Goal: Check status: Check status

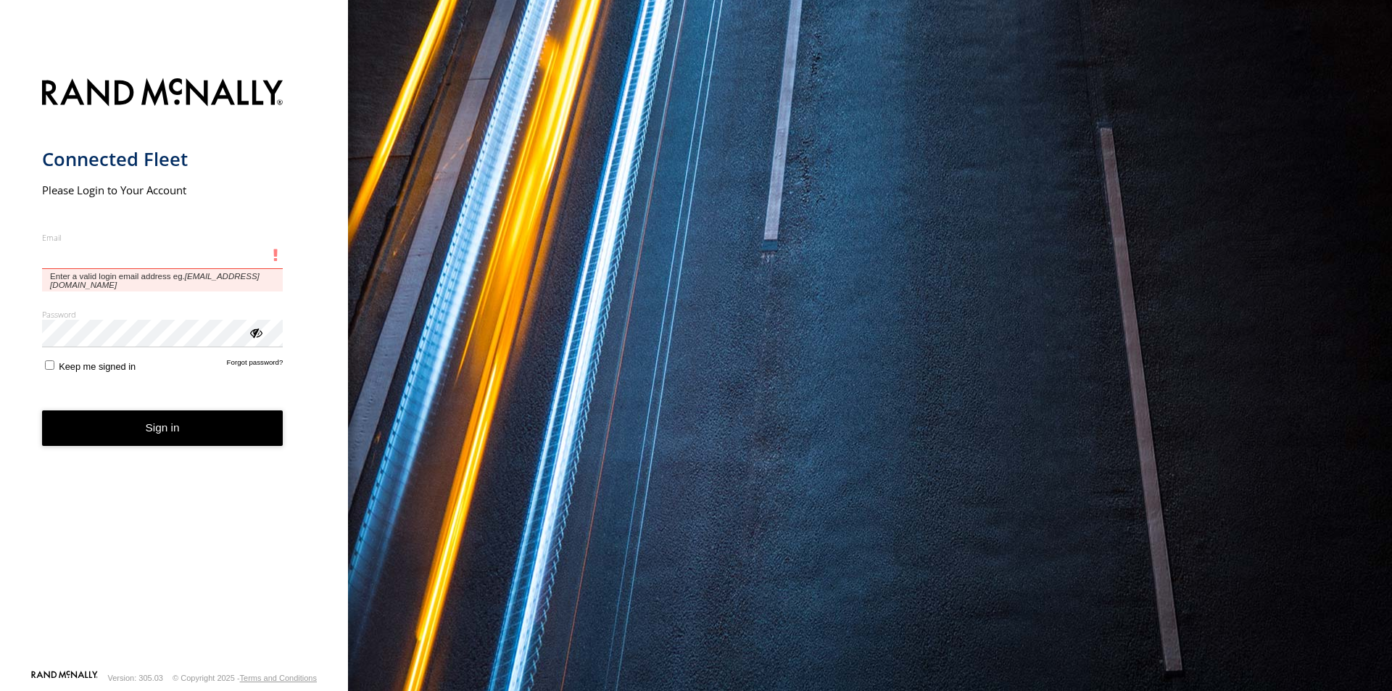
type input "**********"
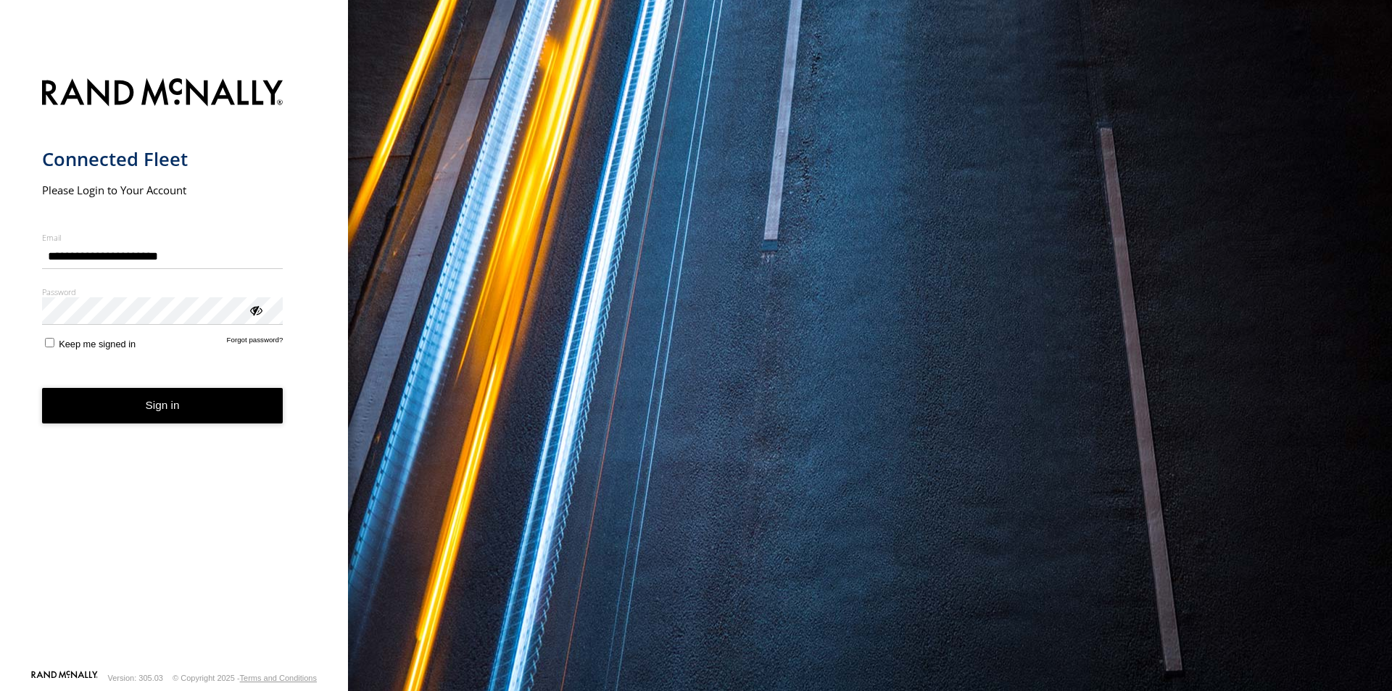
click at [202, 420] on button "Sign in" at bounding box center [162, 406] width 241 height 36
click at [197, 405] on button "Sign in" at bounding box center [162, 406] width 241 height 36
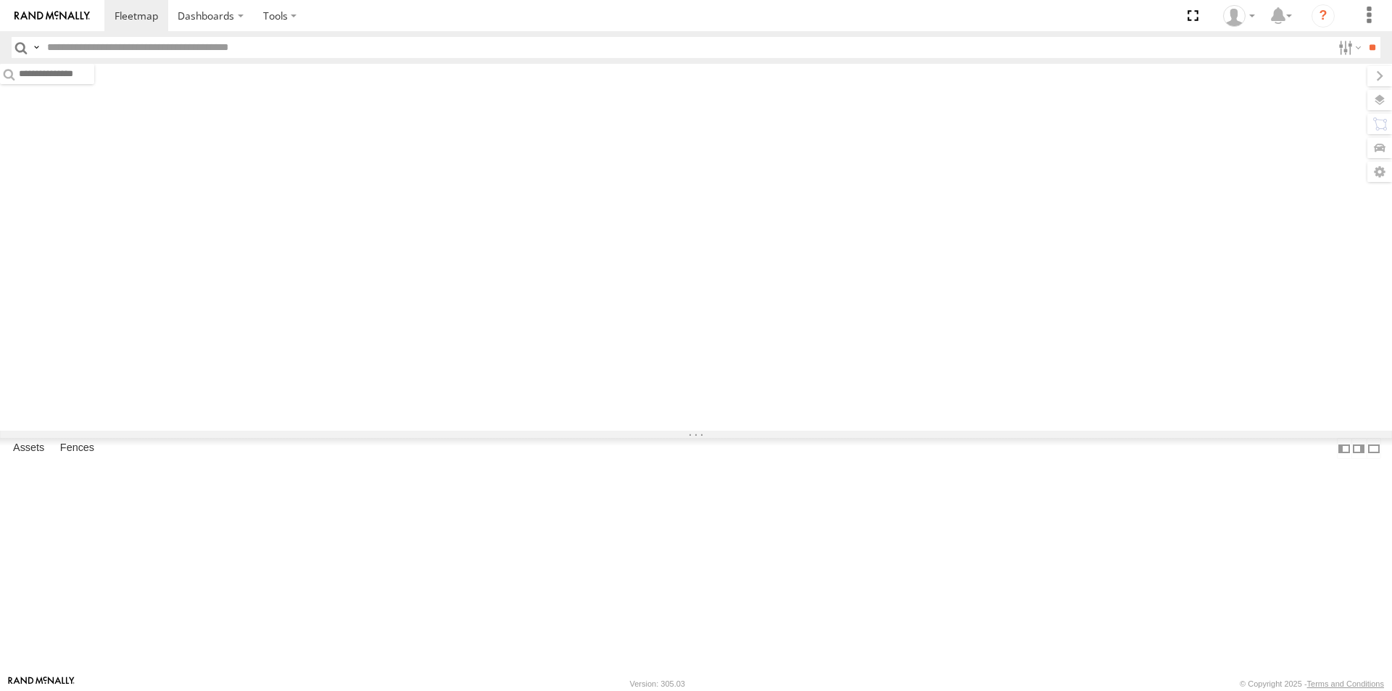
type input "*****"
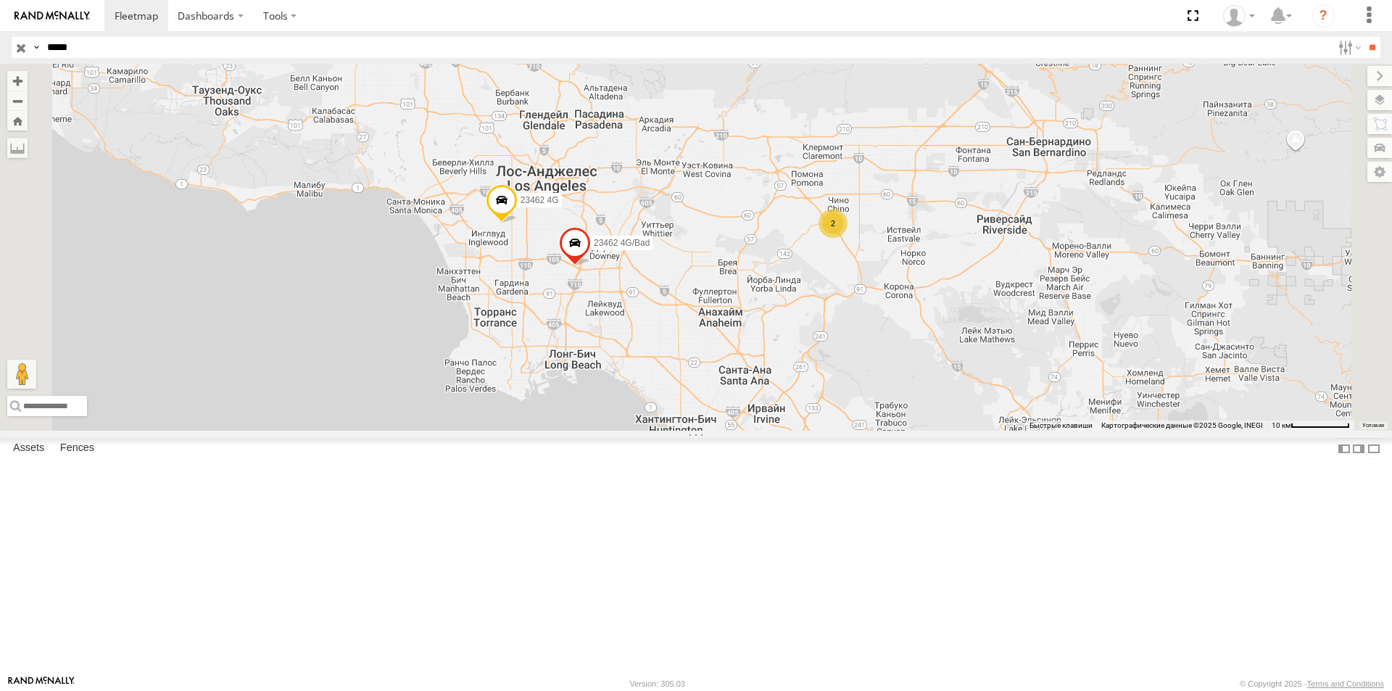
click at [17, 43] on input "button" at bounding box center [21, 47] width 19 height 21
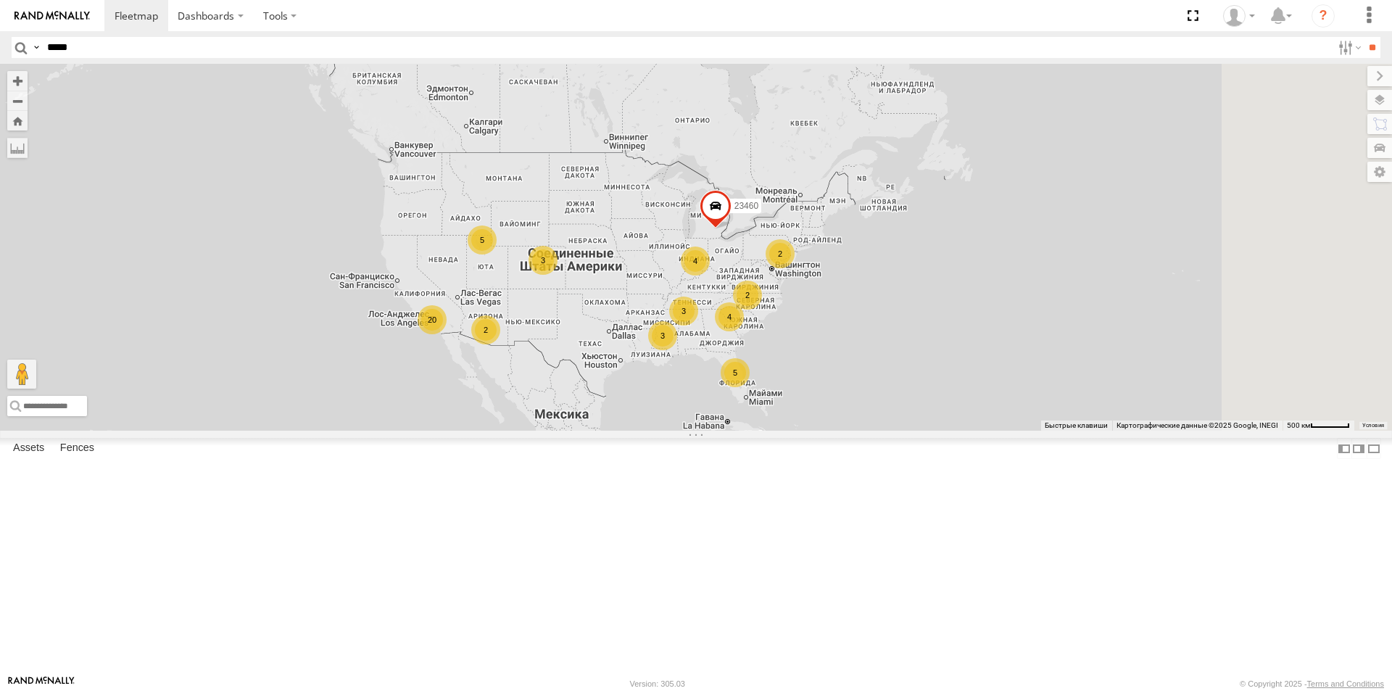
drag, startPoint x: 972, startPoint y: 457, endPoint x: 899, endPoint y: 431, distance: 77.5
click at [888, 431] on div "23460 5 5 20 4 2 4 3 2 2 3 3" at bounding box center [696, 247] width 1392 height 367
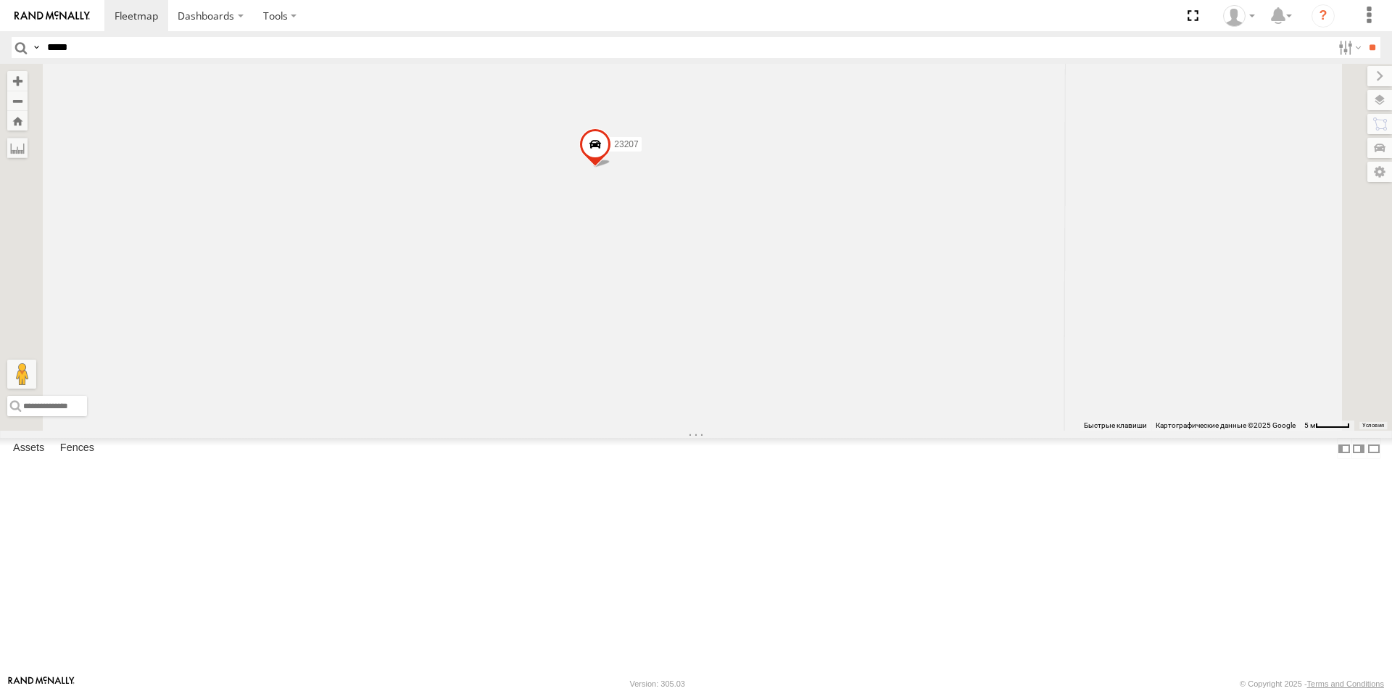
drag, startPoint x: 767, startPoint y: 244, endPoint x: 768, endPoint y: 343, distance: 98.6
click at [768, 343] on div "23467 23207" at bounding box center [696, 247] width 1392 height 367
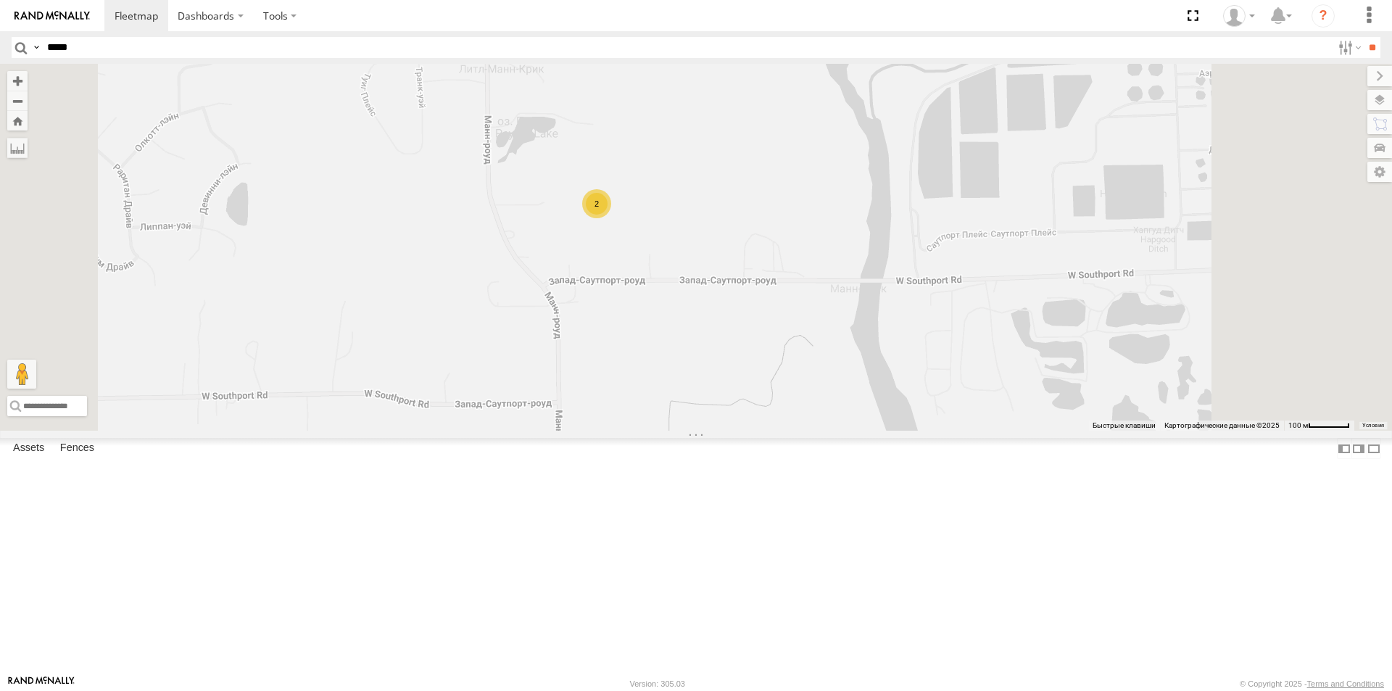
click at [611, 218] on div "2" at bounding box center [596, 203] width 29 height 29
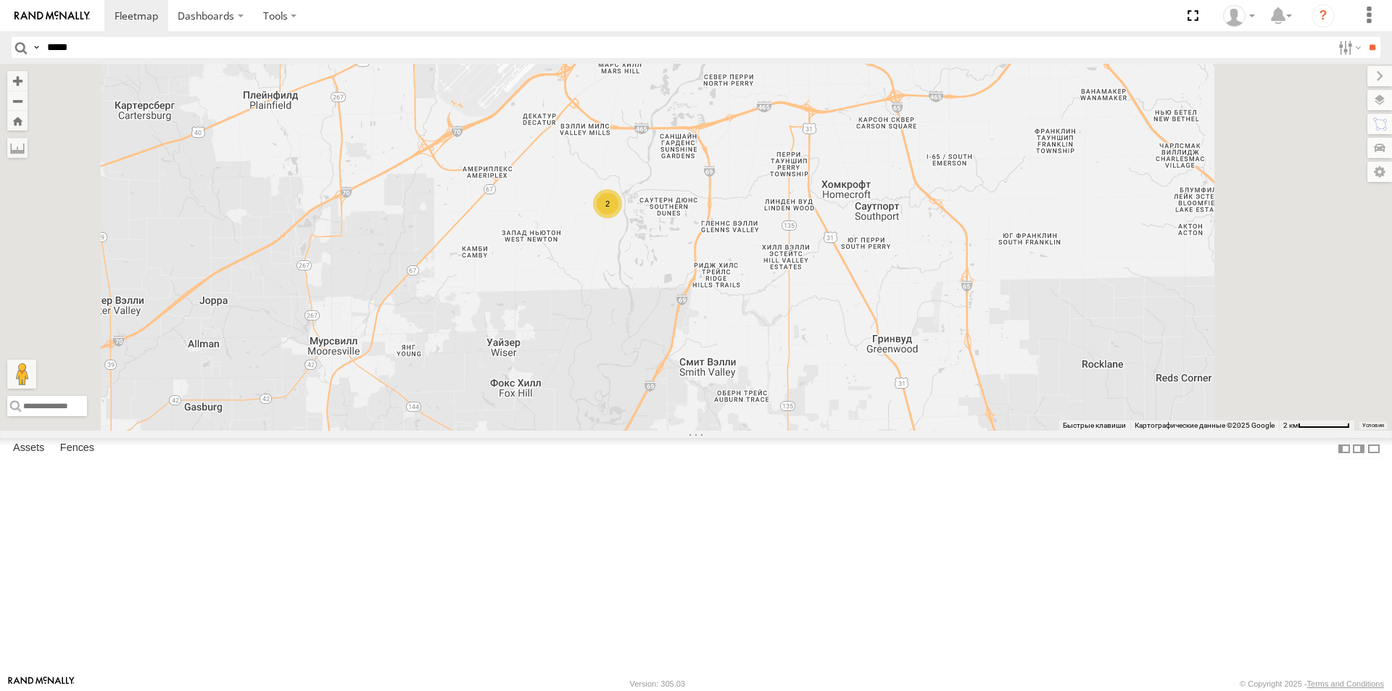
click at [929, 428] on div "2 2" at bounding box center [696, 247] width 1392 height 367
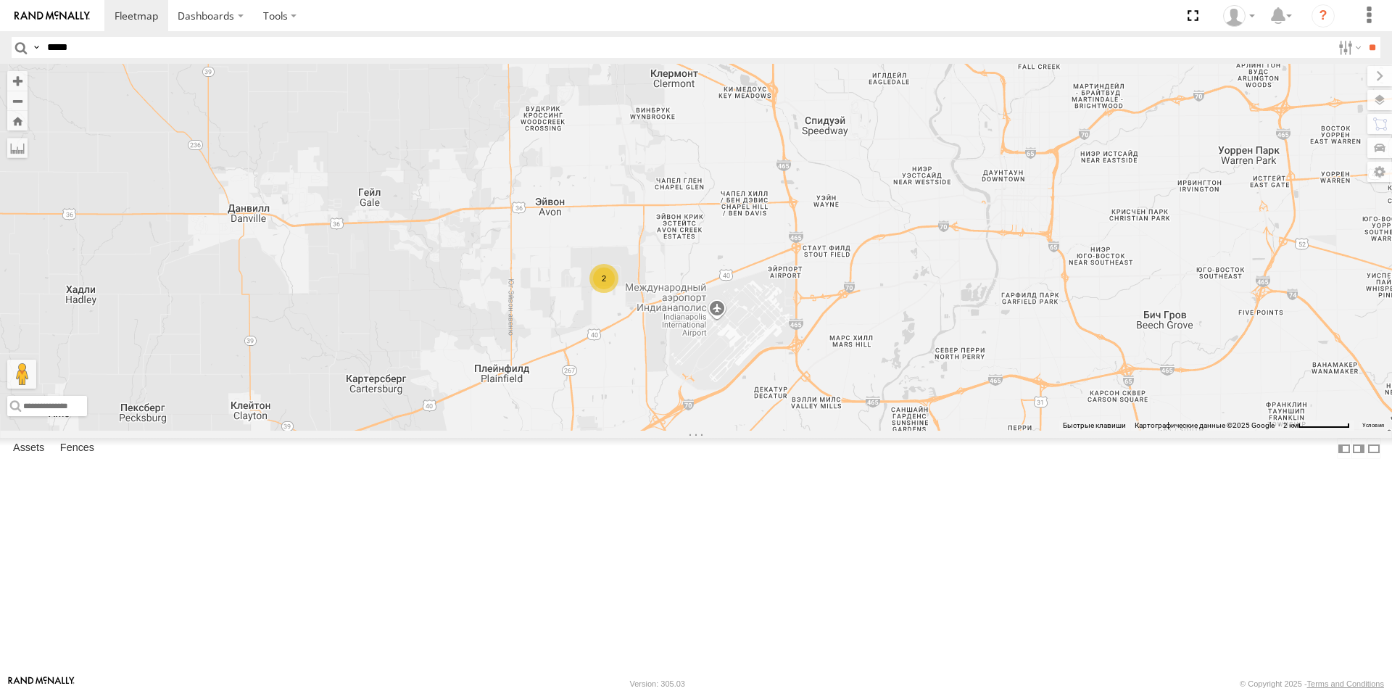
drag, startPoint x: 934, startPoint y: 505, endPoint x: 724, endPoint y: 361, distance: 254.6
click at [725, 362] on div "2 2" at bounding box center [696, 247] width 1392 height 367
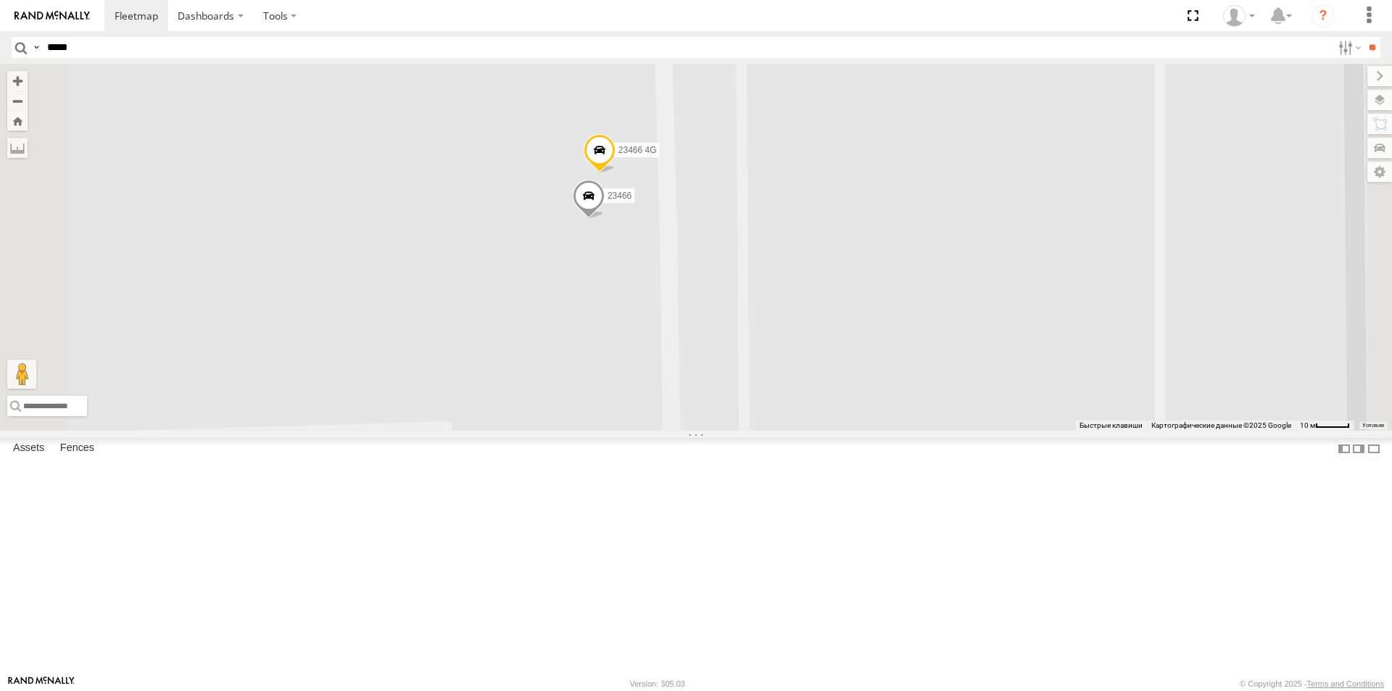
click at [616, 173] on span at bounding box center [600, 153] width 32 height 39
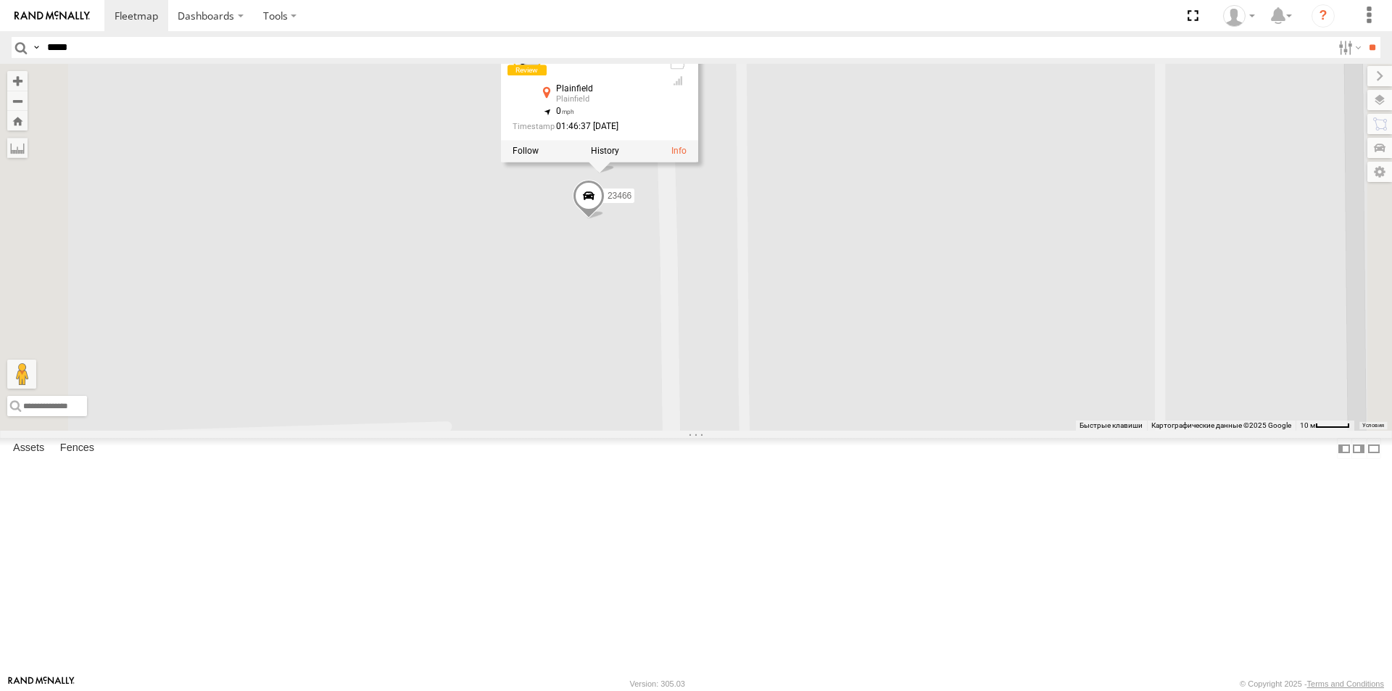
click at [816, 365] on div "23466 23466 4G 23466 4G All Assets Plainfield Plainfield 39.73701 , -86.35538 0…" at bounding box center [696, 247] width 1392 height 367
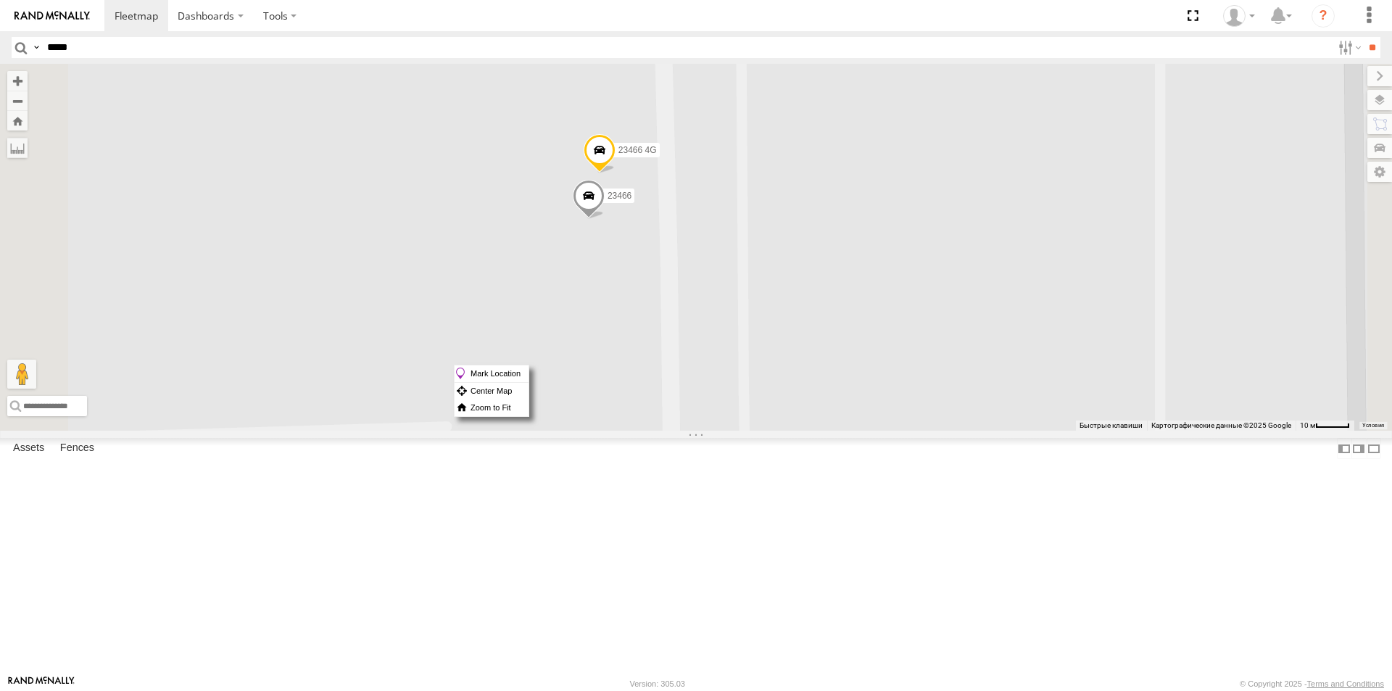
drag, startPoint x: 816, startPoint y: 365, endPoint x: 831, endPoint y: 370, distance: 15.6
click at [529, 370] on label "Mark Location" at bounding box center [492, 373] width 74 height 17
click at [651, 242] on span at bounding box center [635, 222] width 32 height 39
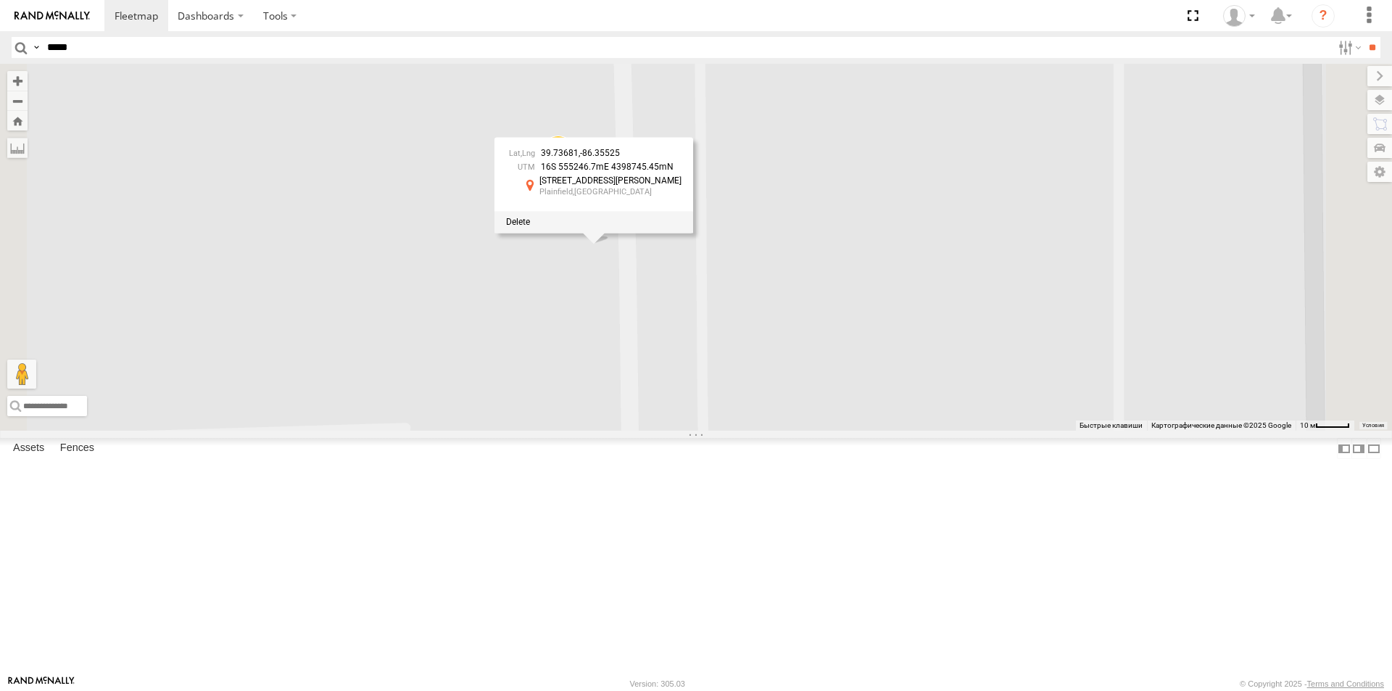
drag, startPoint x: 853, startPoint y: 273, endPoint x: 810, endPoint y: 274, distance: 42.8
click at [681, 158] on div "39.73681 , -86.35525" at bounding box center [593, 153] width 175 height 9
click at [530, 227] on span at bounding box center [518, 222] width 24 height 10
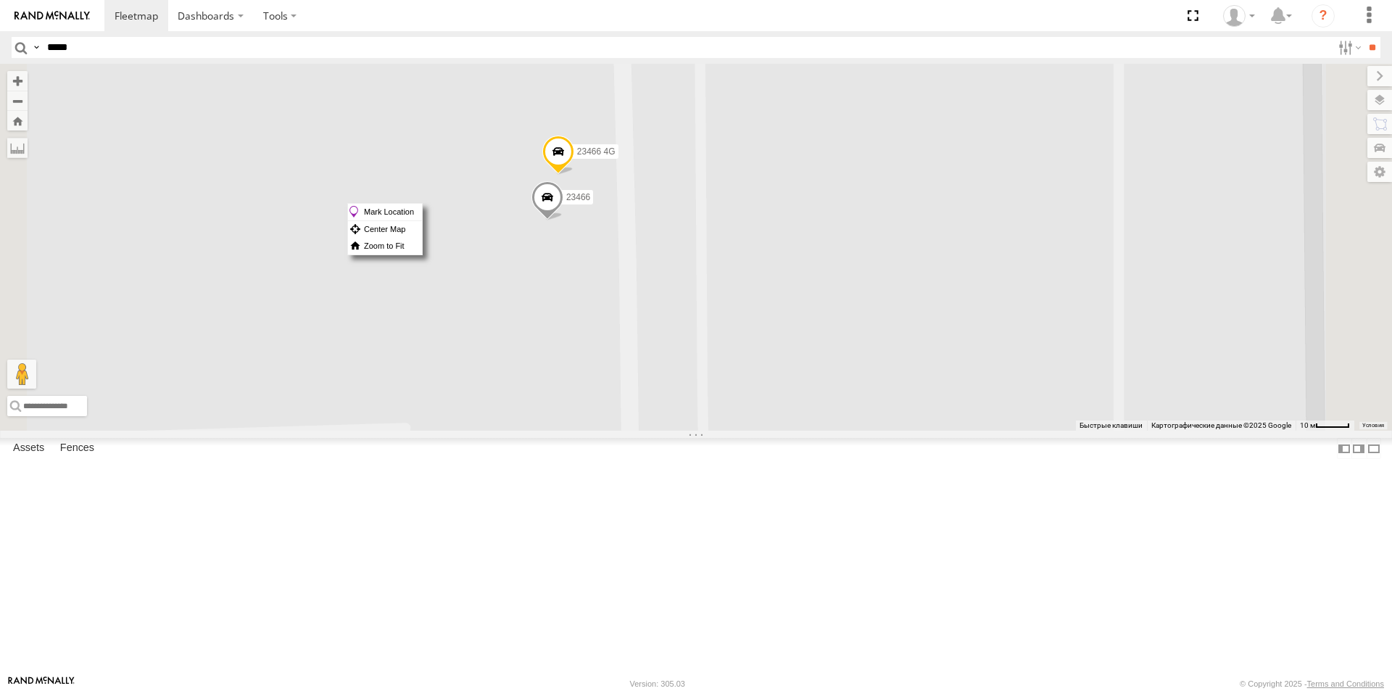
drag, startPoint x: 710, startPoint y: 203, endPoint x: 652, endPoint y: 257, distance: 79.0
click at [652, 257] on div "23466 23466 4G" at bounding box center [696, 247] width 1392 height 367
click at [692, 219] on div "23466 23466 4G" at bounding box center [696, 247] width 1392 height 367
click at [407, 218] on div "Mark Location Center Map Zoom to Fit" at bounding box center [368, 244] width 75 height 52
drag, startPoint x: 694, startPoint y: 218, endPoint x: 701, endPoint y: 223, distance: 8.8
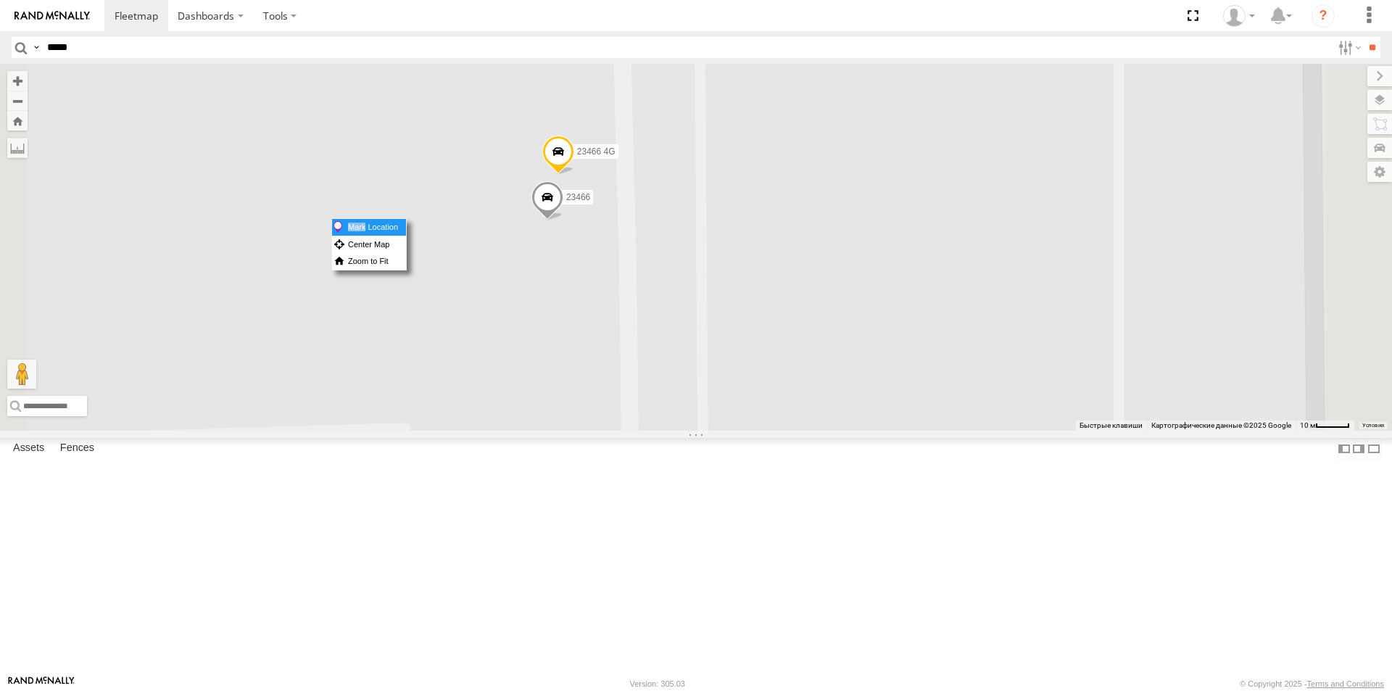
click at [407, 223] on div "Mark Location Center Map Zoom to Fit" at bounding box center [368, 244] width 75 height 52
click at [406, 223] on label "Mark Location" at bounding box center [369, 227] width 74 height 17
click at [529, 96] on span at bounding box center [513, 76] width 32 height 39
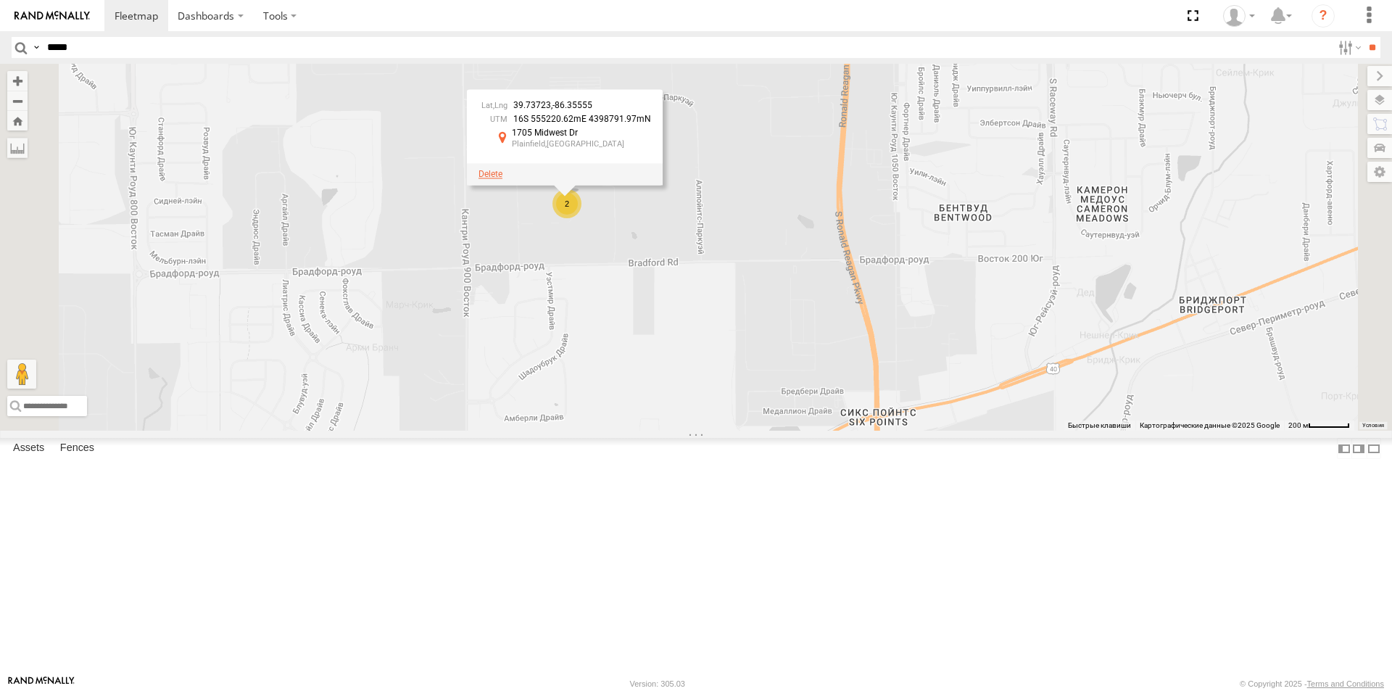
click at [502, 179] on span at bounding box center [490, 174] width 24 height 10
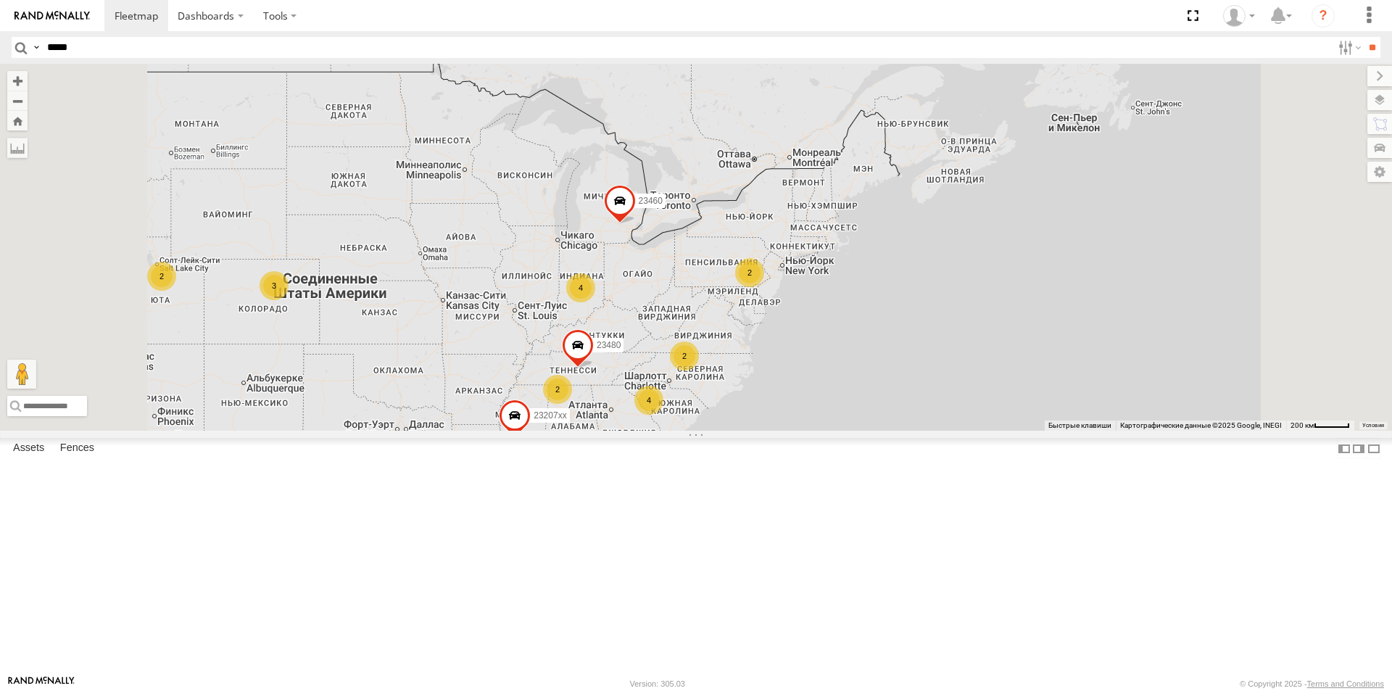
click at [636, 224] on span at bounding box center [620, 204] width 32 height 39
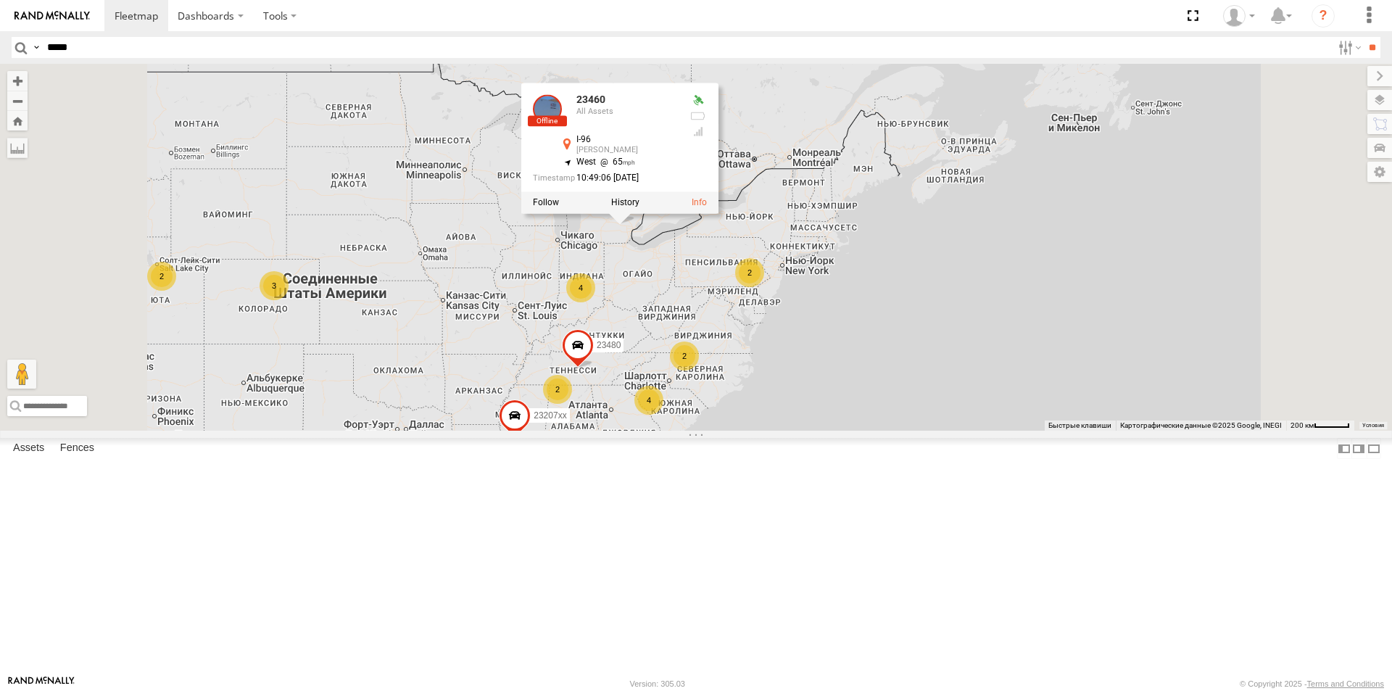
click at [595, 302] on div "4" at bounding box center [580, 287] width 29 height 29
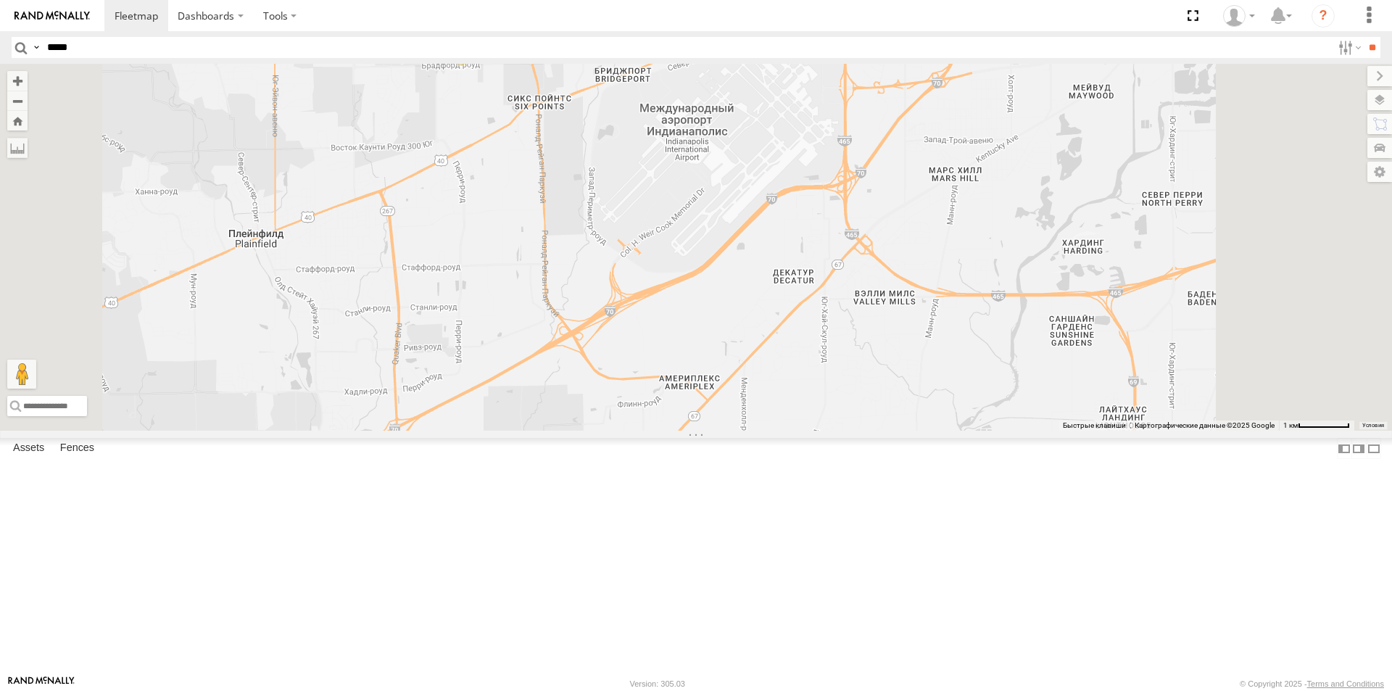
click at [1126, 431] on div "23207xx 23460 23480 23460 All Assets I-96 [PERSON_NAME] 42.57921 , -83.86784 We…" at bounding box center [696, 247] width 1392 height 367
click at [944, 460] on div "2" at bounding box center [929, 445] width 29 height 29
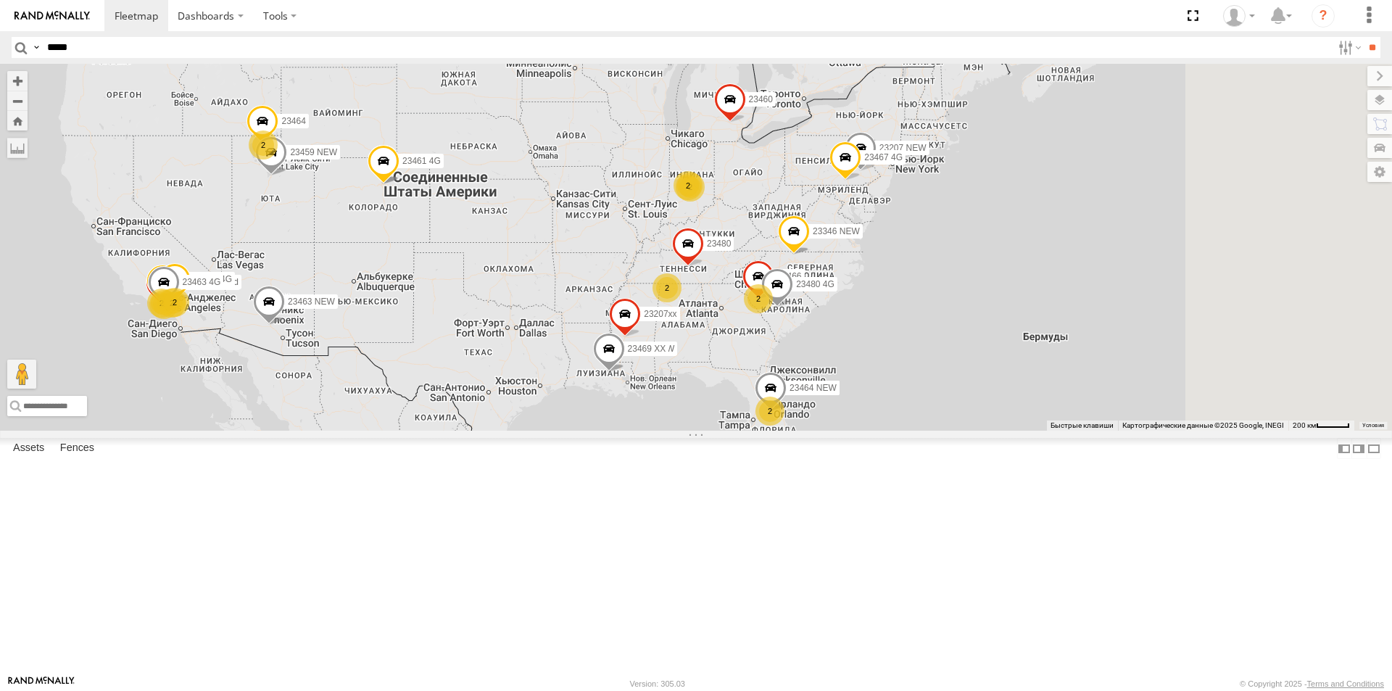
drag, startPoint x: 961, startPoint y: 311, endPoint x: 704, endPoint y: 324, distance: 257.7
click at [704, 324] on div "2 2 23335 4G/Bad 9 2 23459 2 23207 NEW 2 23207xx 23463 NEW 23237 NEW 23459 4G 2…" at bounding box center [696, 247] width 1392 height 367
